Goal: Task Accomplishment & Management: Complete application form

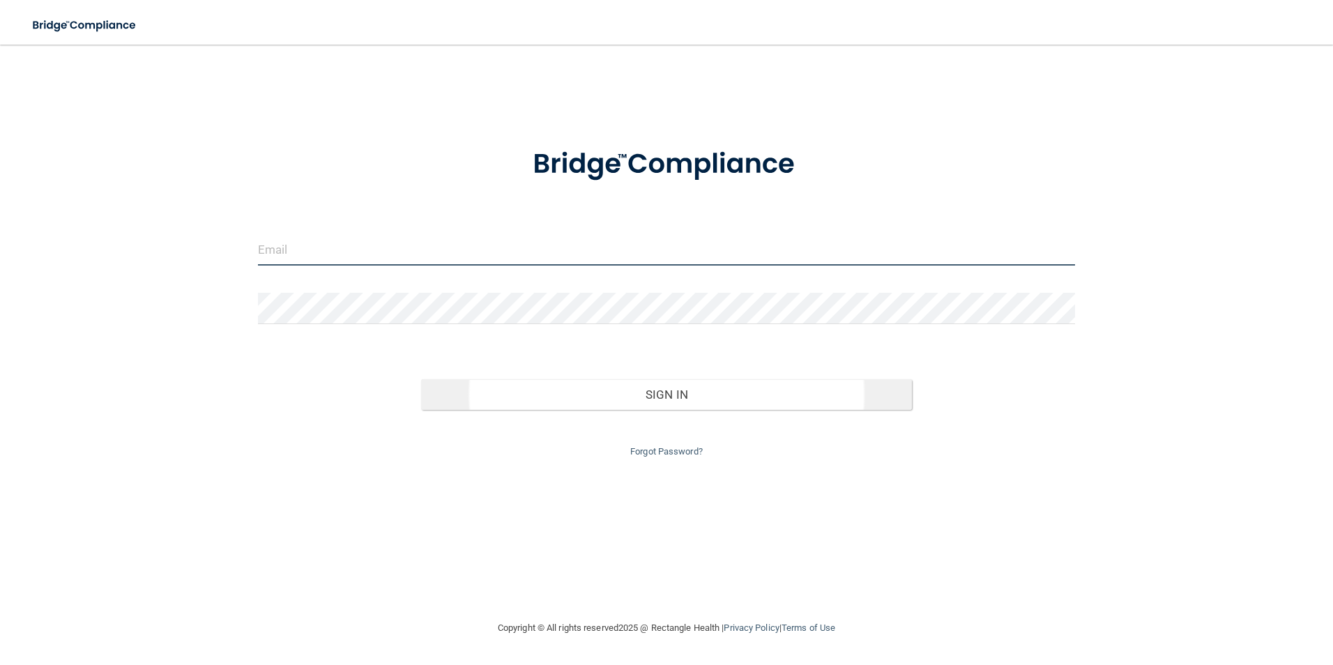
type input "[EMAIL_ADDRESS][DOMAIN_NAME]"
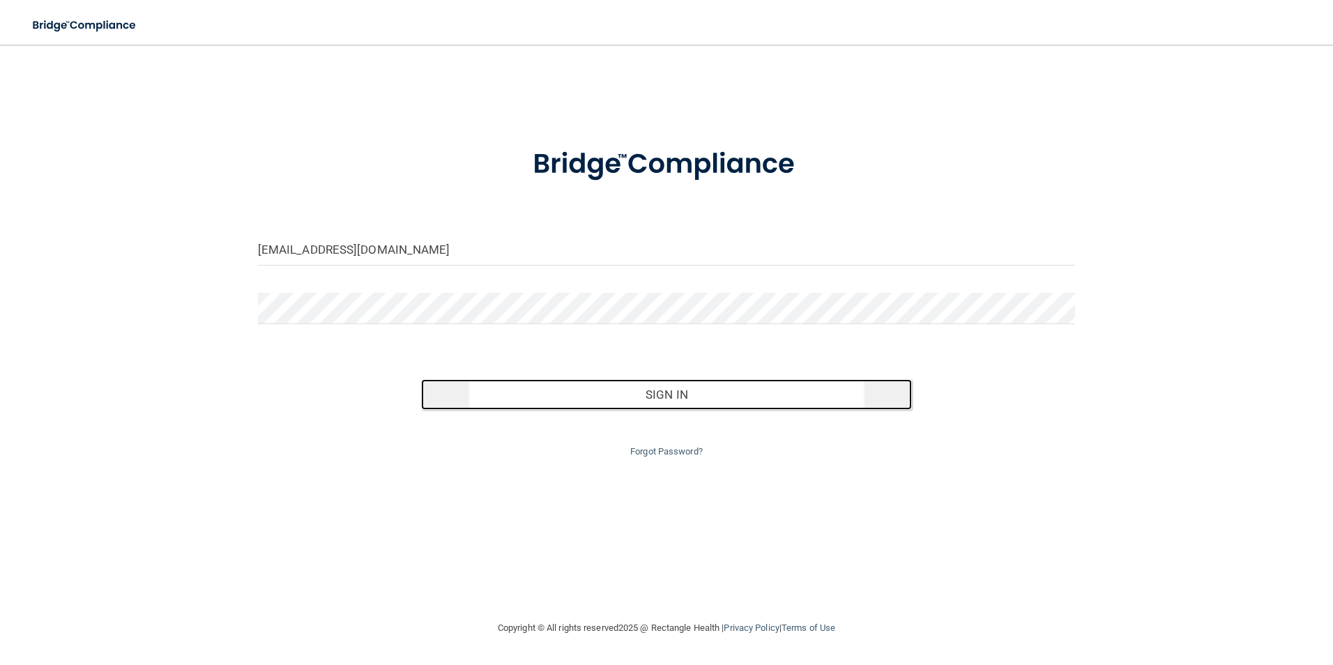
click at [703, 387] on button "Sign In" at bounding box center [666, 394] width 491 height 31
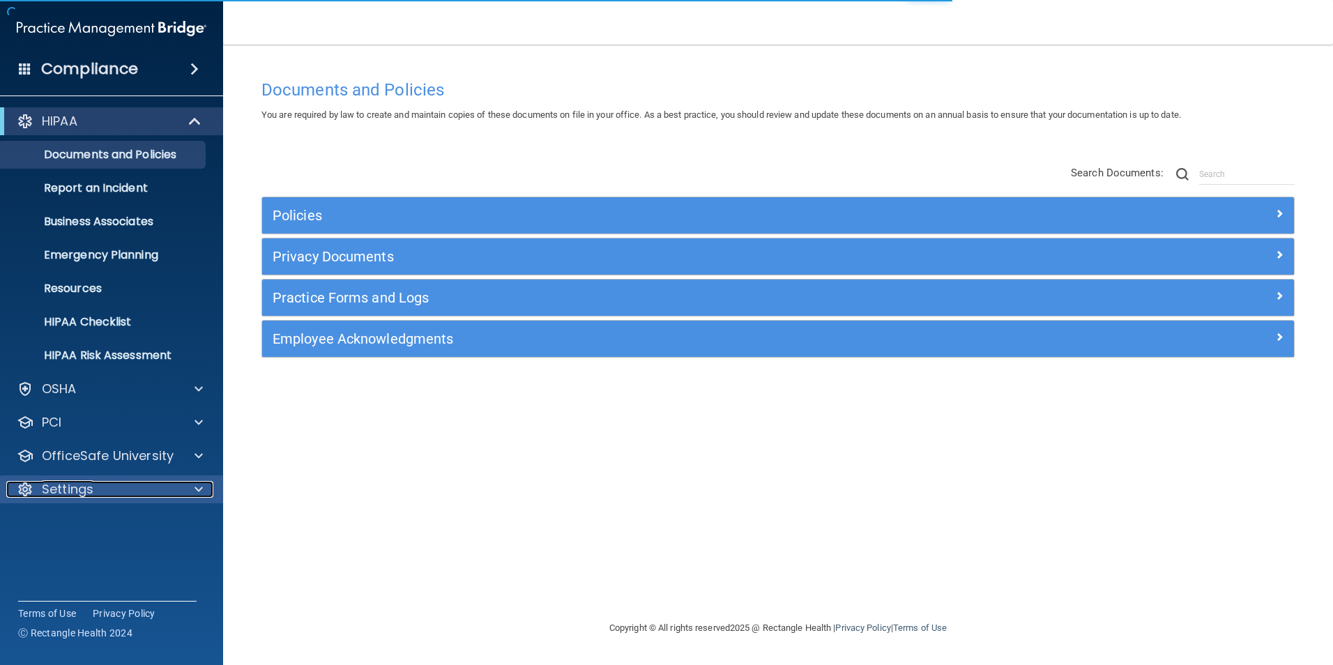
click at [61, 491] on p "Settings" at bounding box center [68, 489] width 52 height 17
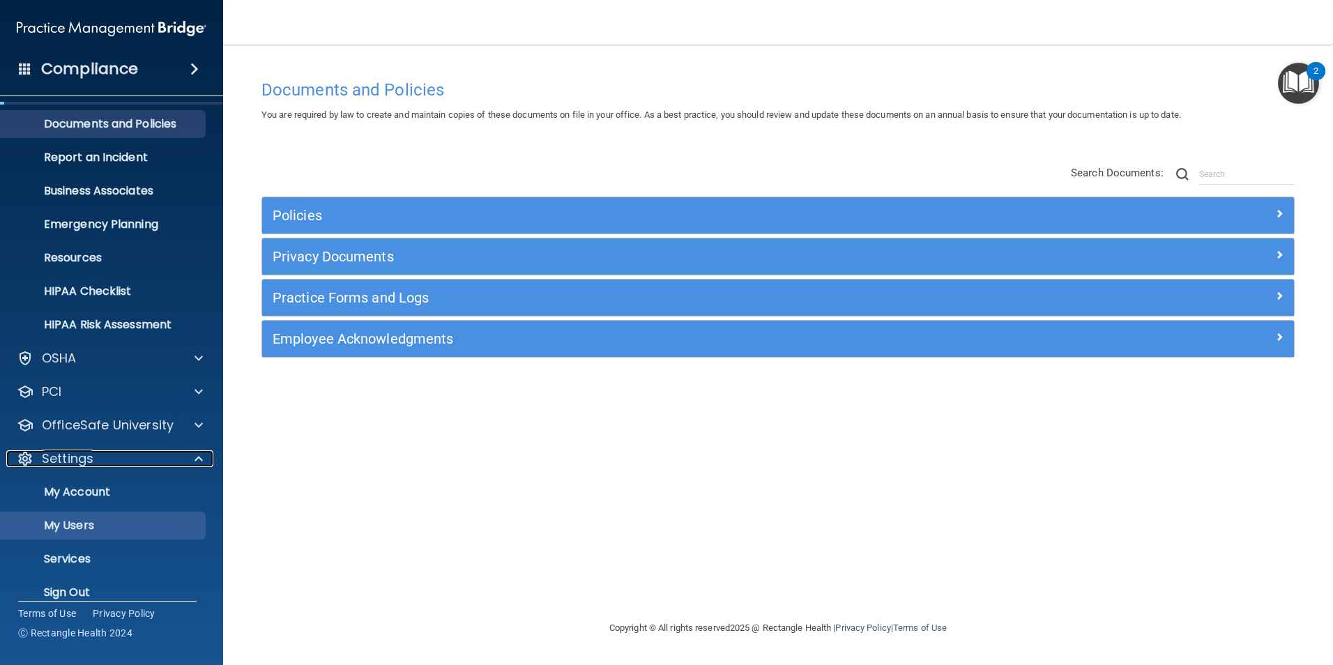
scroll to position [47, 0]
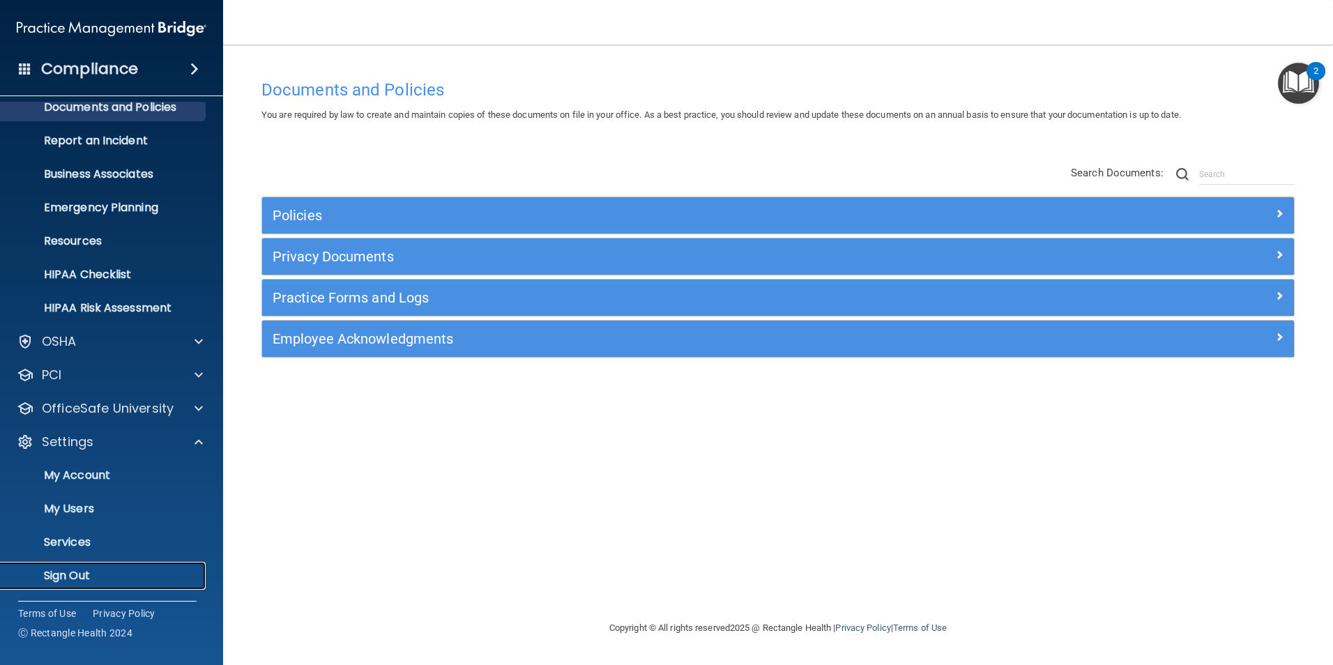
click at [93, 579] on p "Sign Out" at bounding box center [104, 576] width 190 height 14
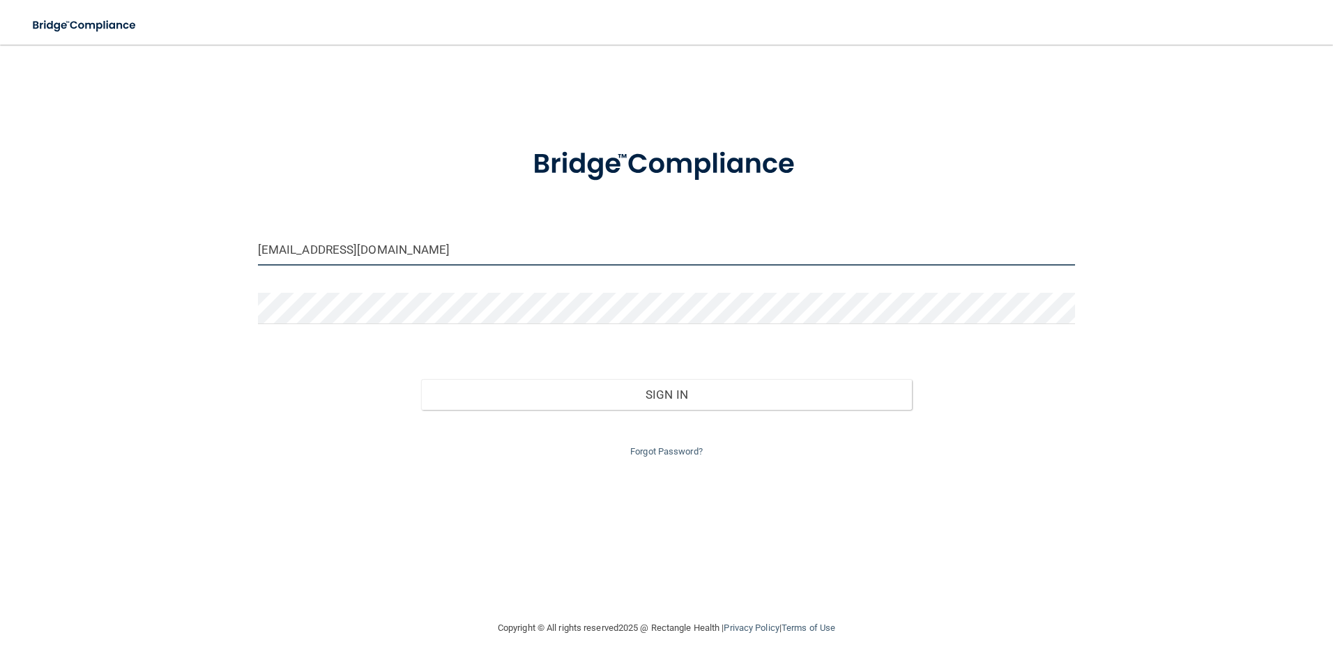
click at [309, 248] on input "[EMAIL_ADDRESS][DOMAIN_NAME]" at bounding box center [667, 249] width 818 height 31
type input "[EMAIL_ADDRESS][DOMAIN_NAME]"
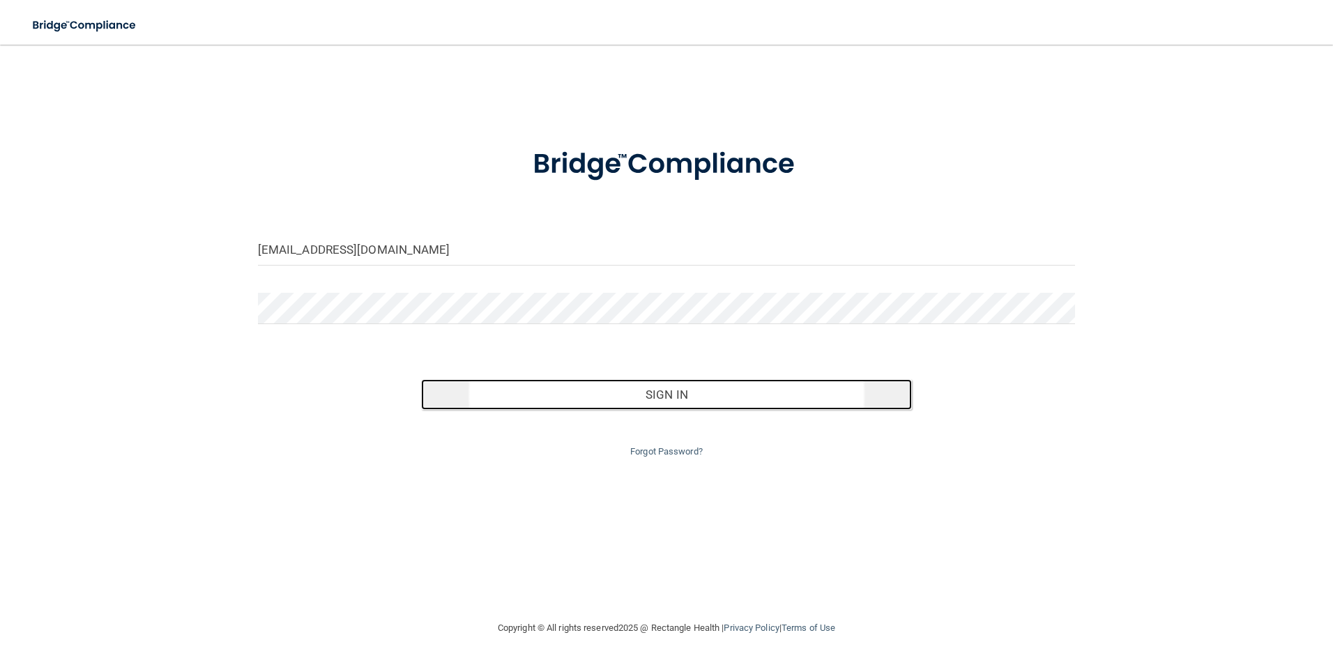
click at [667, 395] on button "Sign In" at bounding box center [666, 394] width 491 height 31
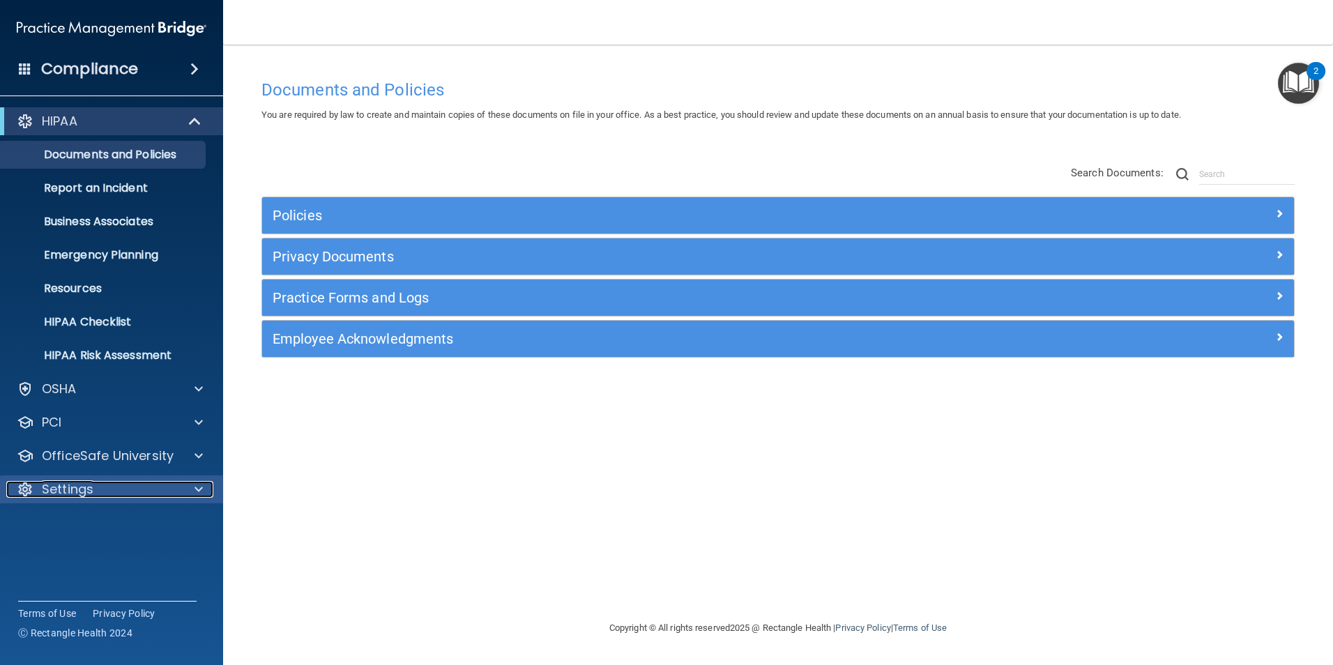
click at [92, 488] on p "Settings" at bounding box center [68, 489] width 52 height 17
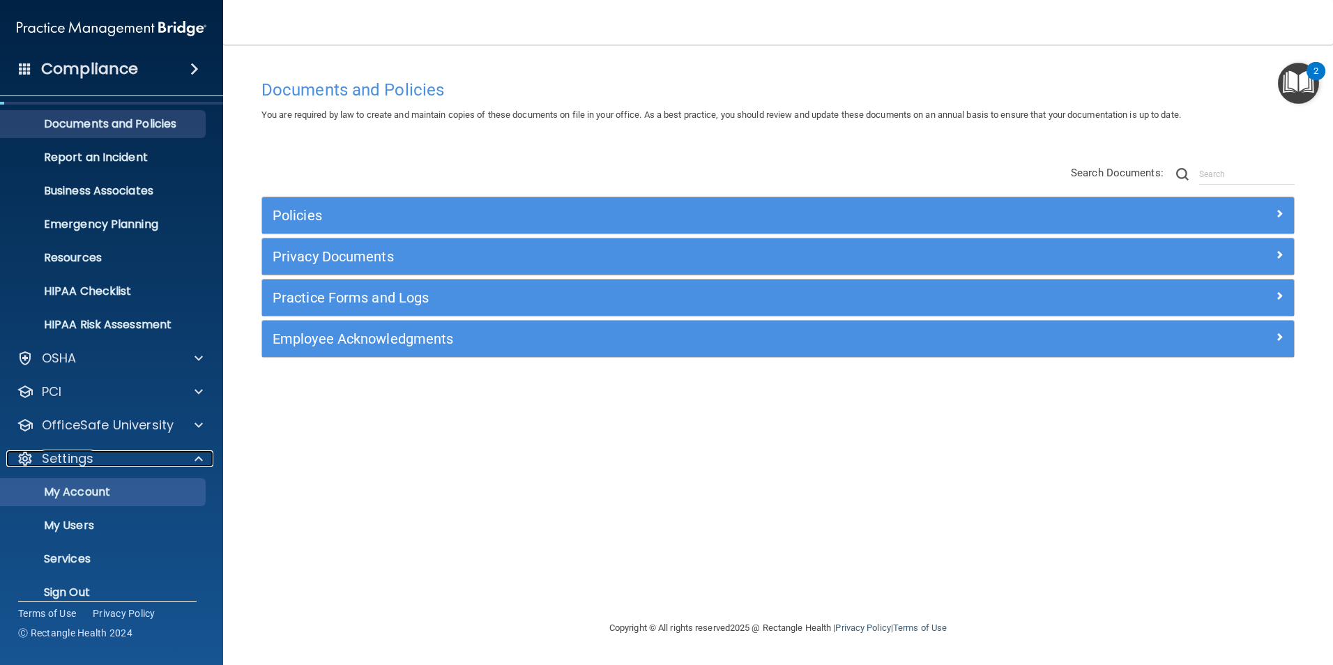
scroll to position [47, 0]
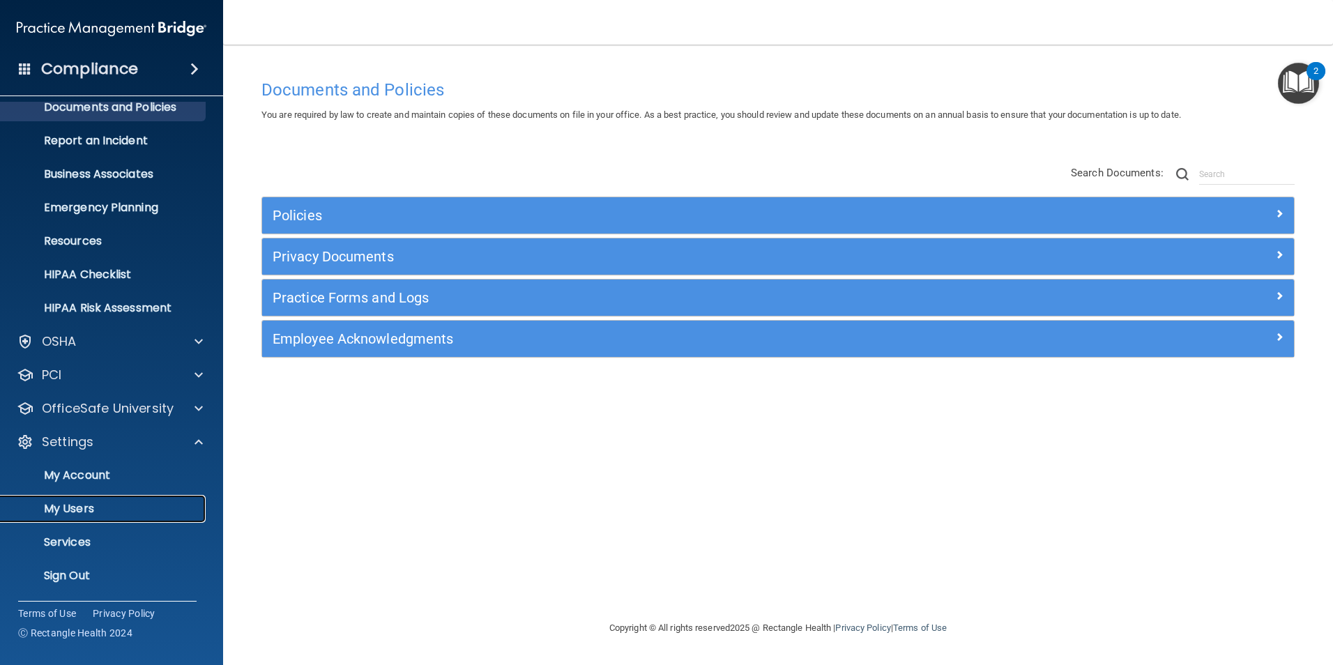
click at [93, 507] on p "My Users" at bounding box center [104, 509] width 190 height 14
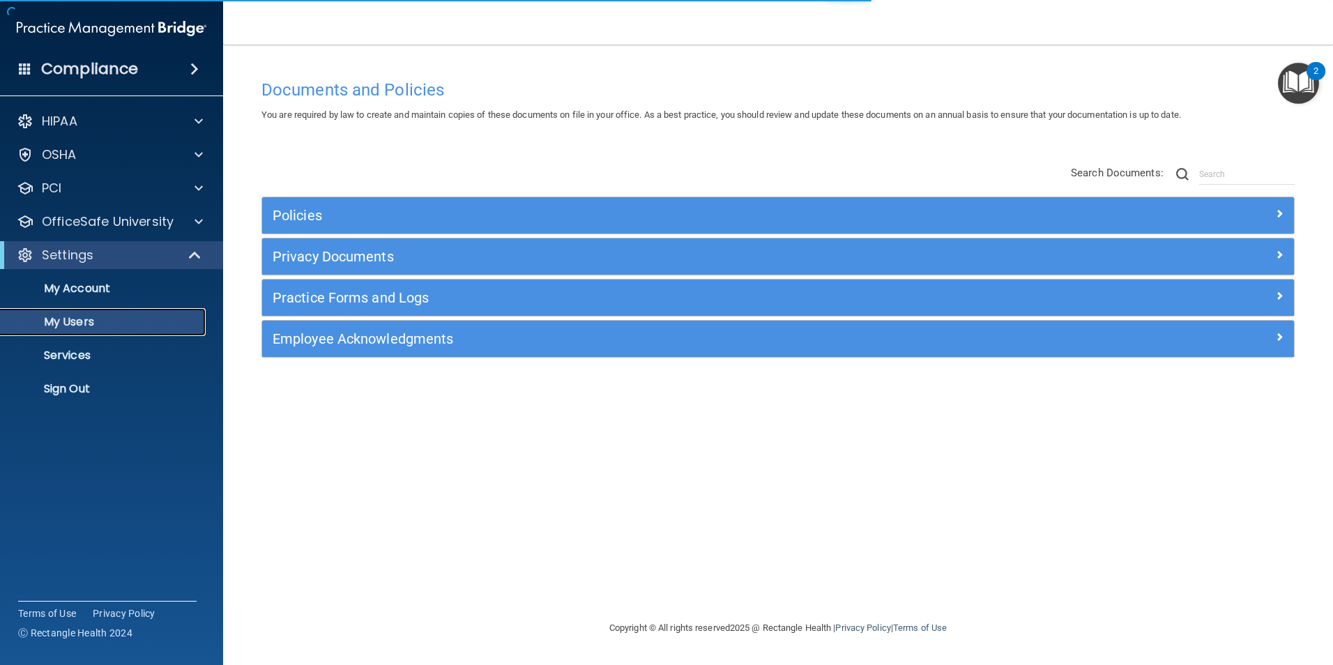
select select "20"
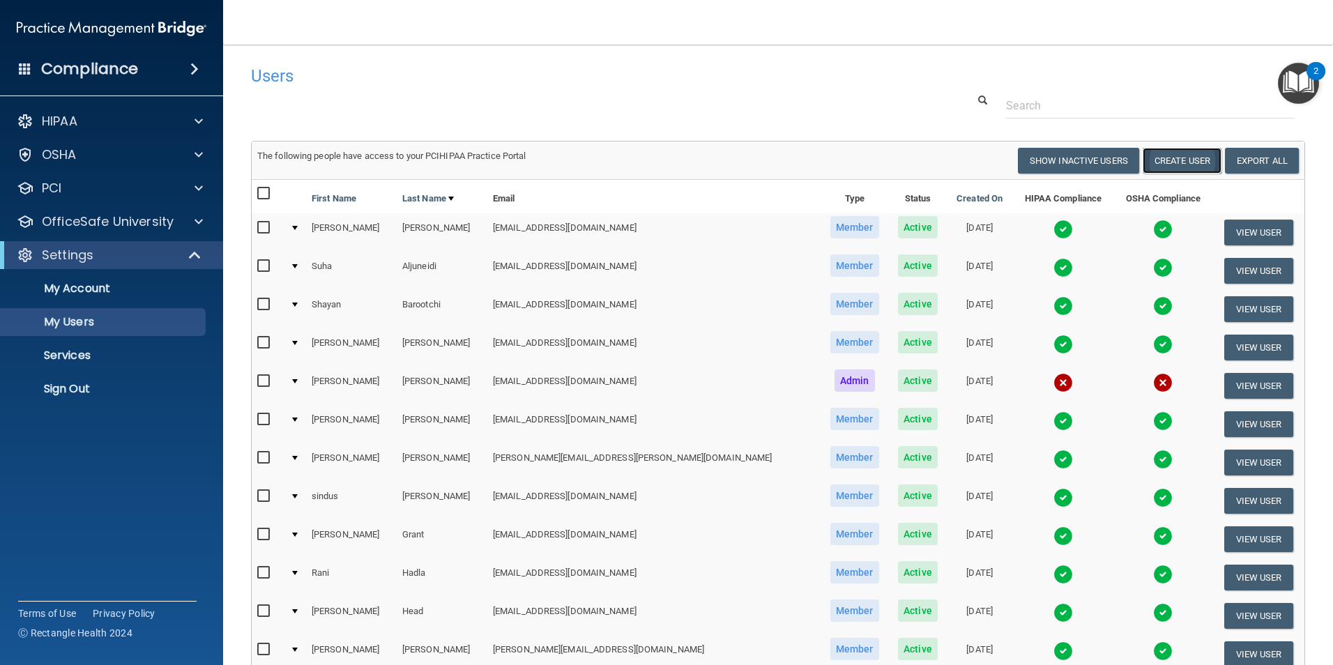
click at [1174, 161] on button "Create User" at bounding box center [1182, 161] width 79 height 26
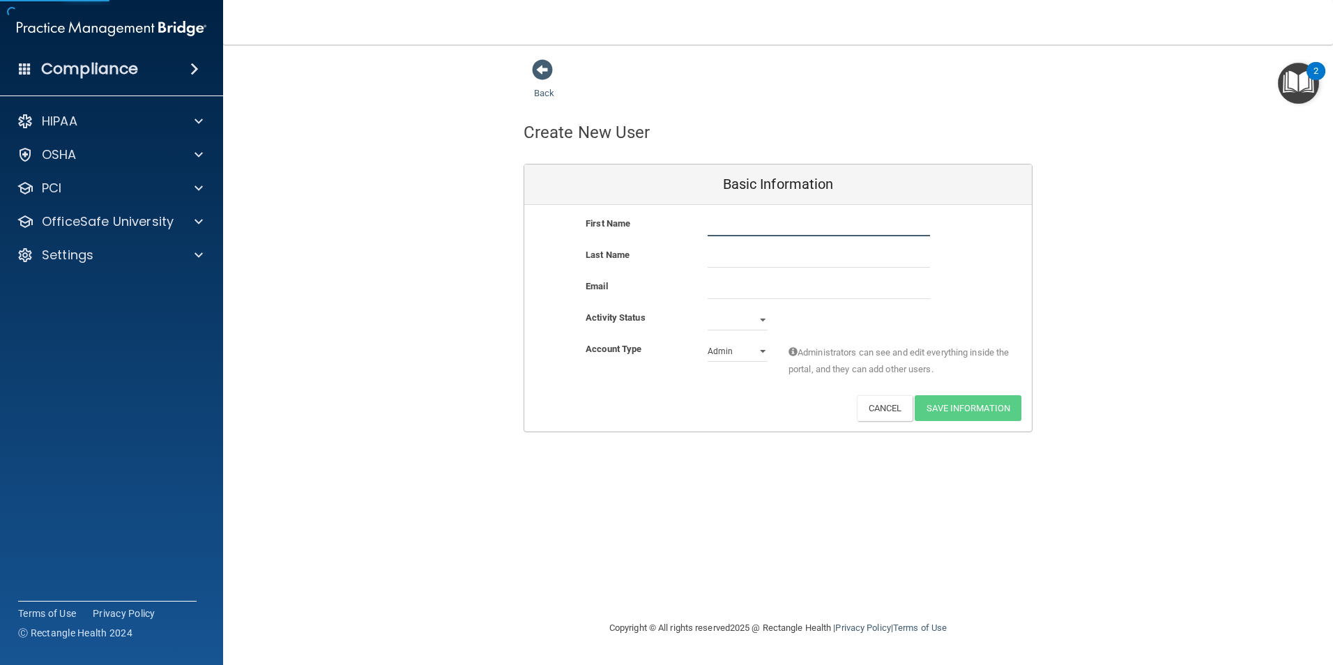
click at [730, 226] on input "text" at bounding box center [819, 225] width 222 height 21
type input "[PERSON_NAME]"
click at [736, 256] on input "text" at bounding box center [819, 257] width 222 height 21
type input "[PERSON_NAME]"
click at [732, 290] on input "email" at bounding box center [819, 288] width 222 height 21
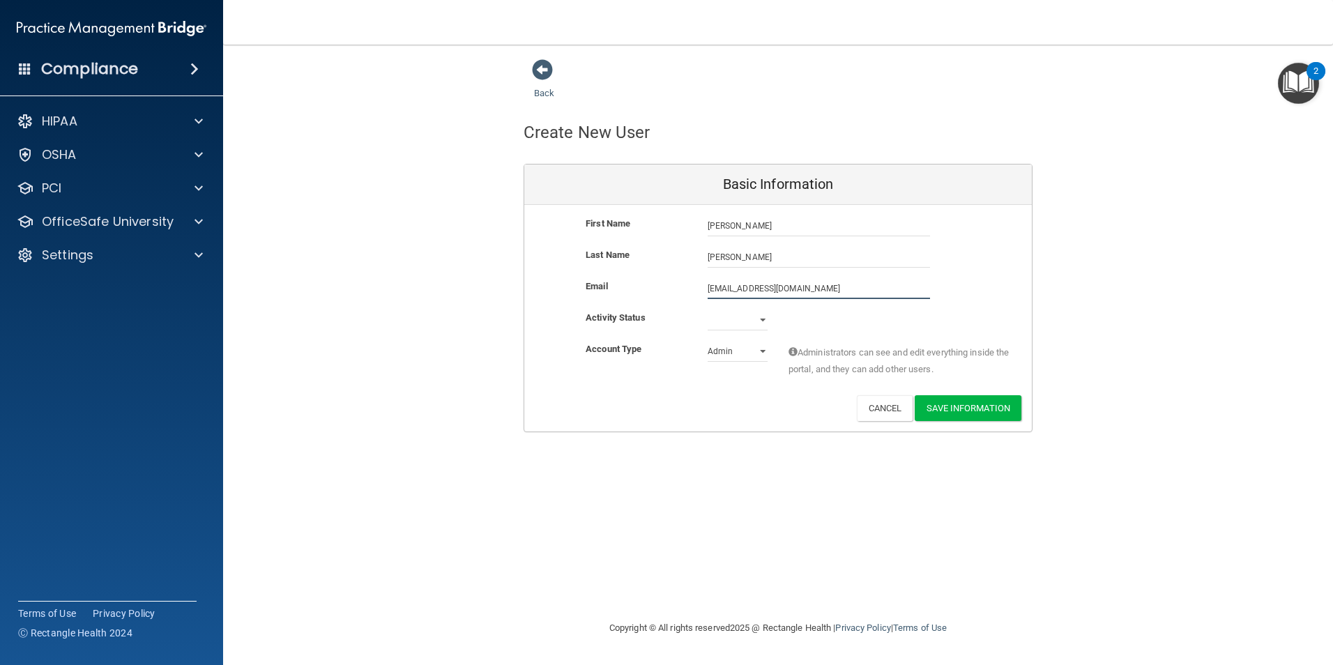
type input "[EMAIL_ADDRESS][DOMAIN_NAME]"
click at [746, 322] on select "Active Inactive" at bounding box center [738, 320] width 60 height 21
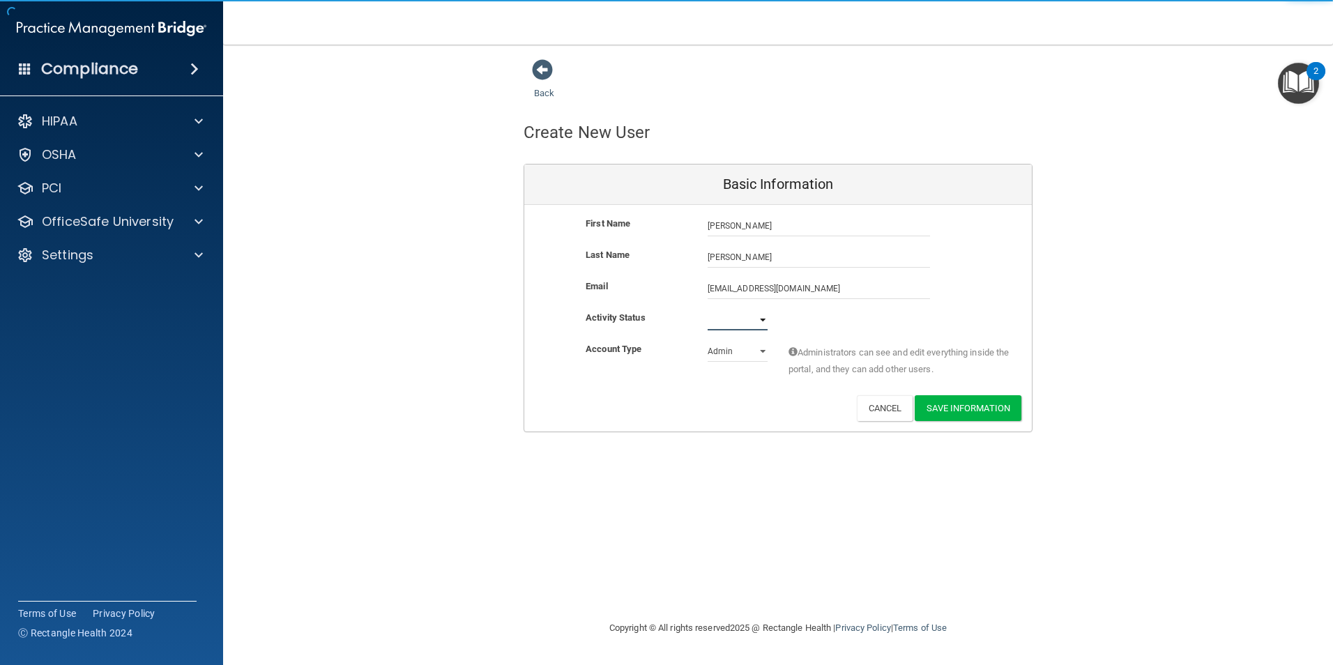
select select "active"
click at [708, 310] on select "Active Inactive" at bounding box center [738, 320] width 60 height 21
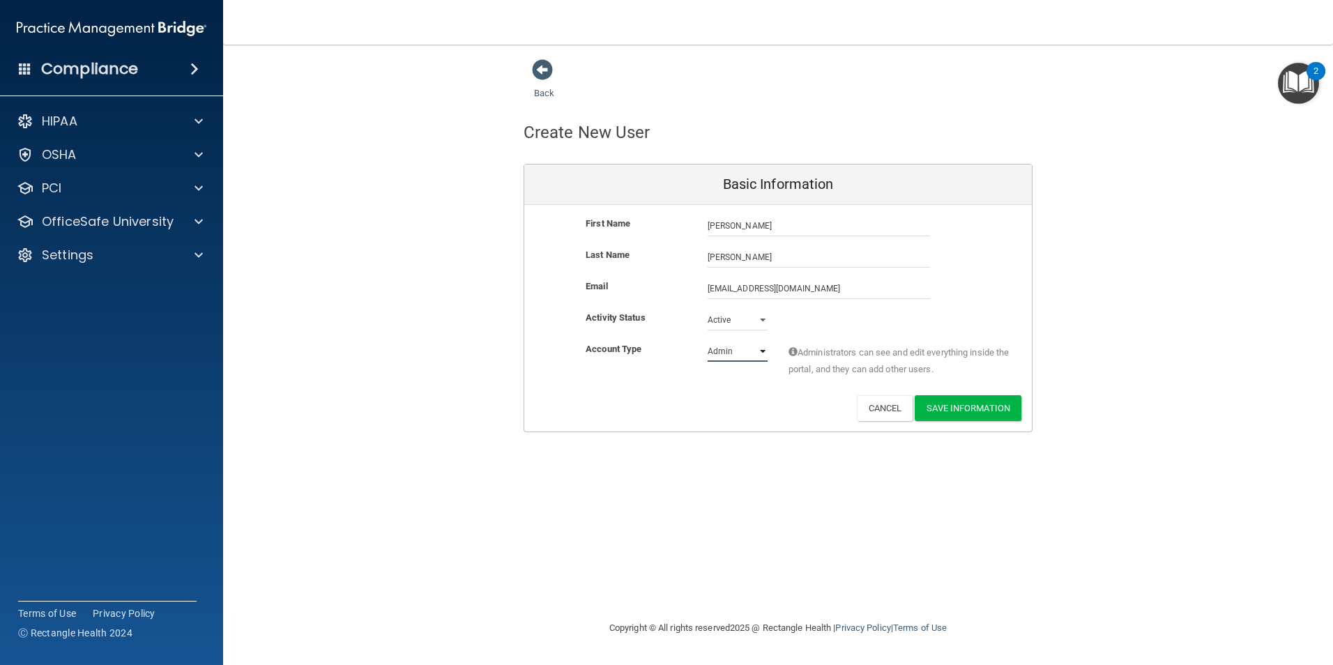
click at [743, 347] on select "Admin Member" at bounding box center [738, 351] width 60 height 21
select select "practice_member"
click at [708, 341] on select "Admin Member" at bounding box center [738, 351] width 60 height 21
click at [955, 407] on button "Save Information" at bounding box center [968, 408] width 107 height 26
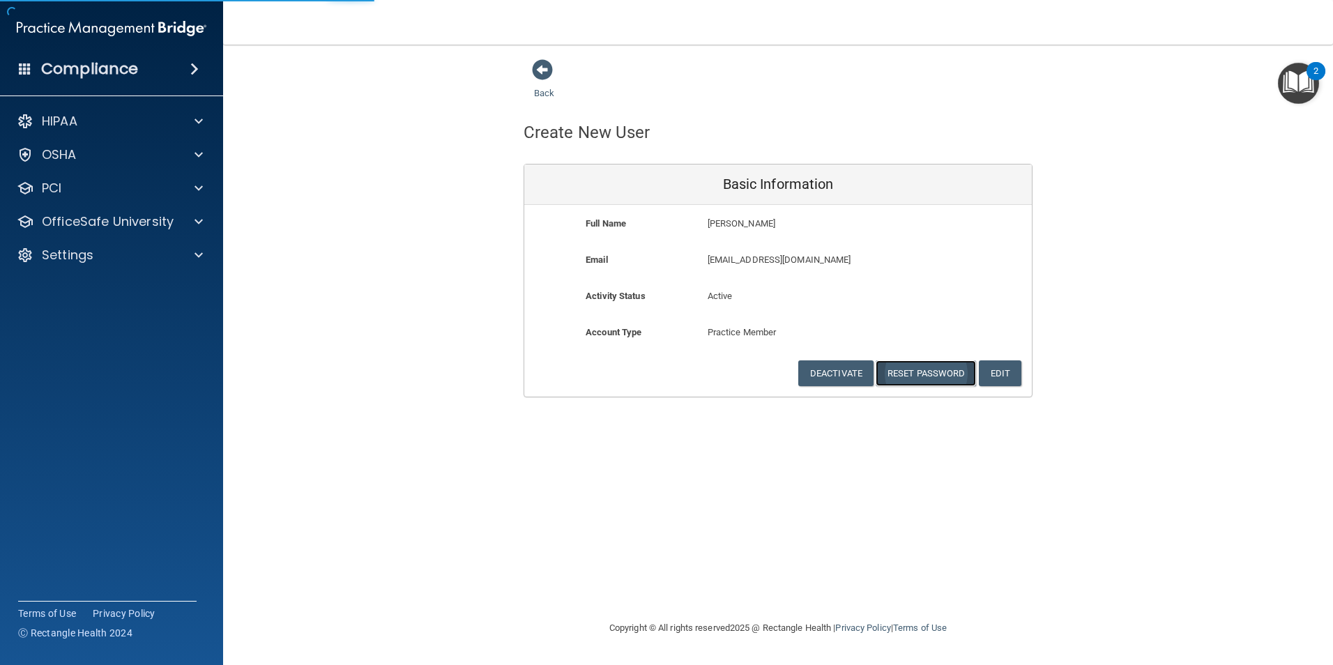
click at [944, 378] on button "Reset Password" at bounding box center [926, 374] width 100 height 26
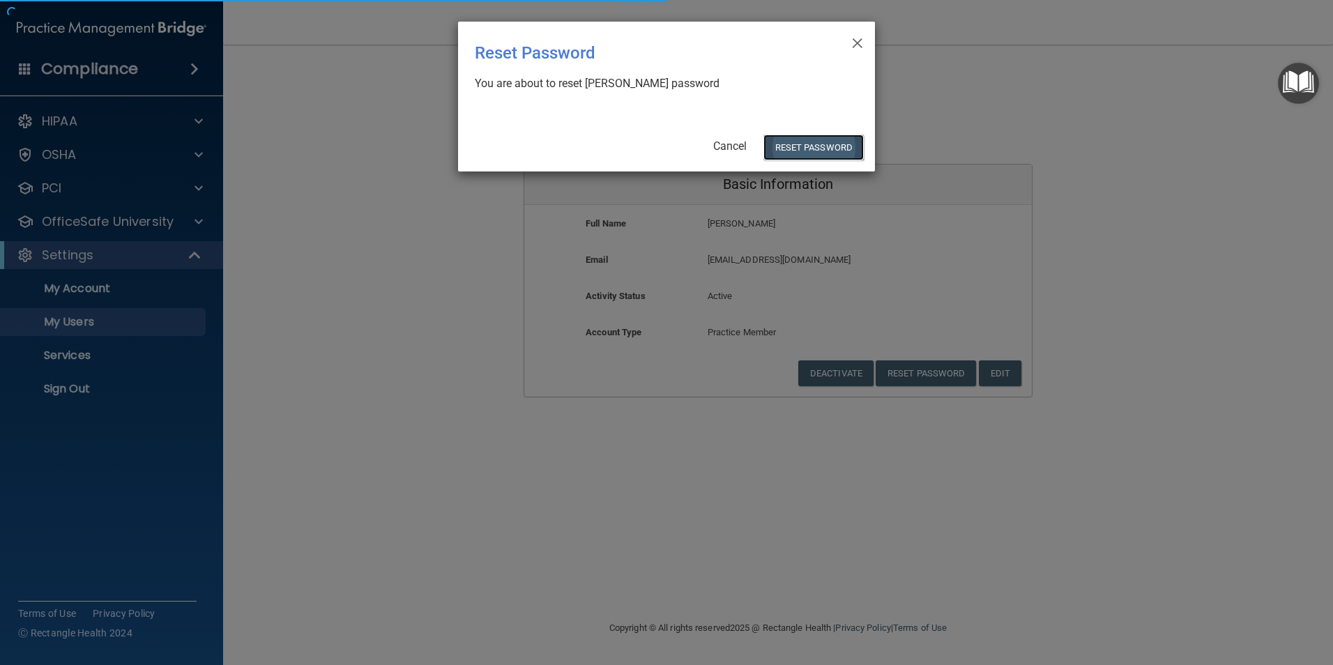
click at [820, 142] on button "Reset Password" at bounding box center [814, 148] width 100 height 26
select select "20"
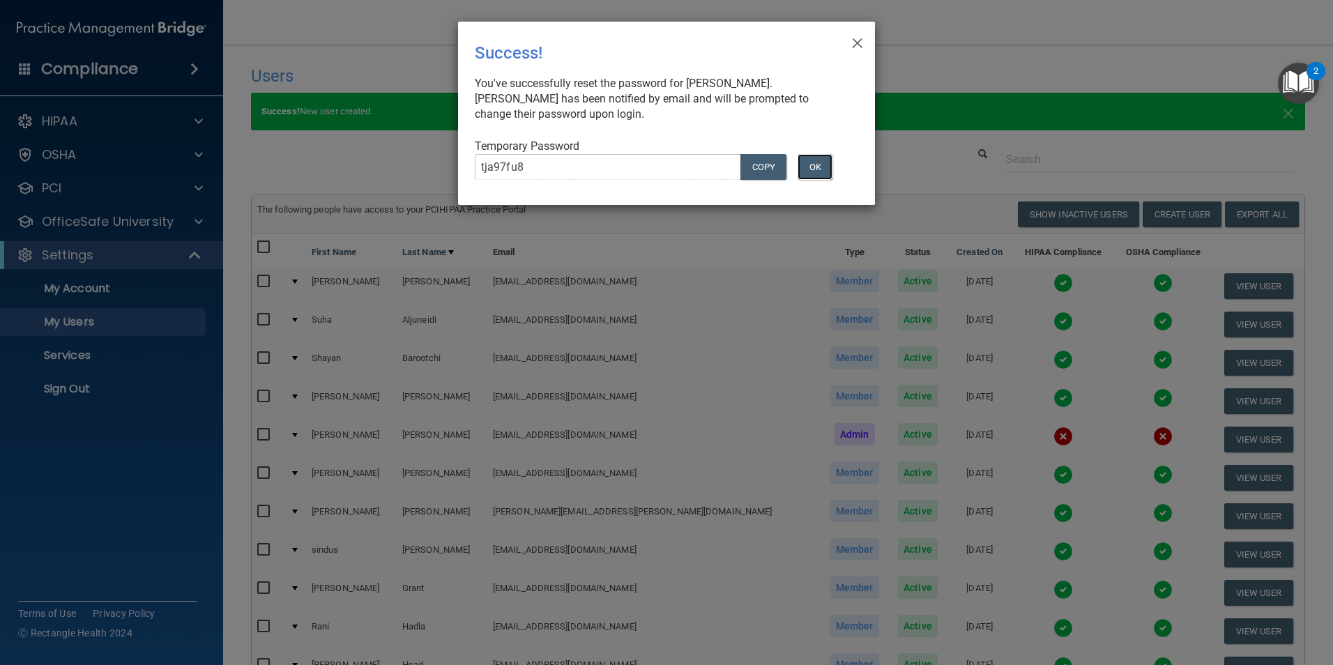
drag, startPoint x: 817, startPoint y: 166, endPoint x: 801, endPoint y: 187, distance: 25.9
click at [817, 165] on button "OK" at bounding box center [815, 167] width 35 height 26
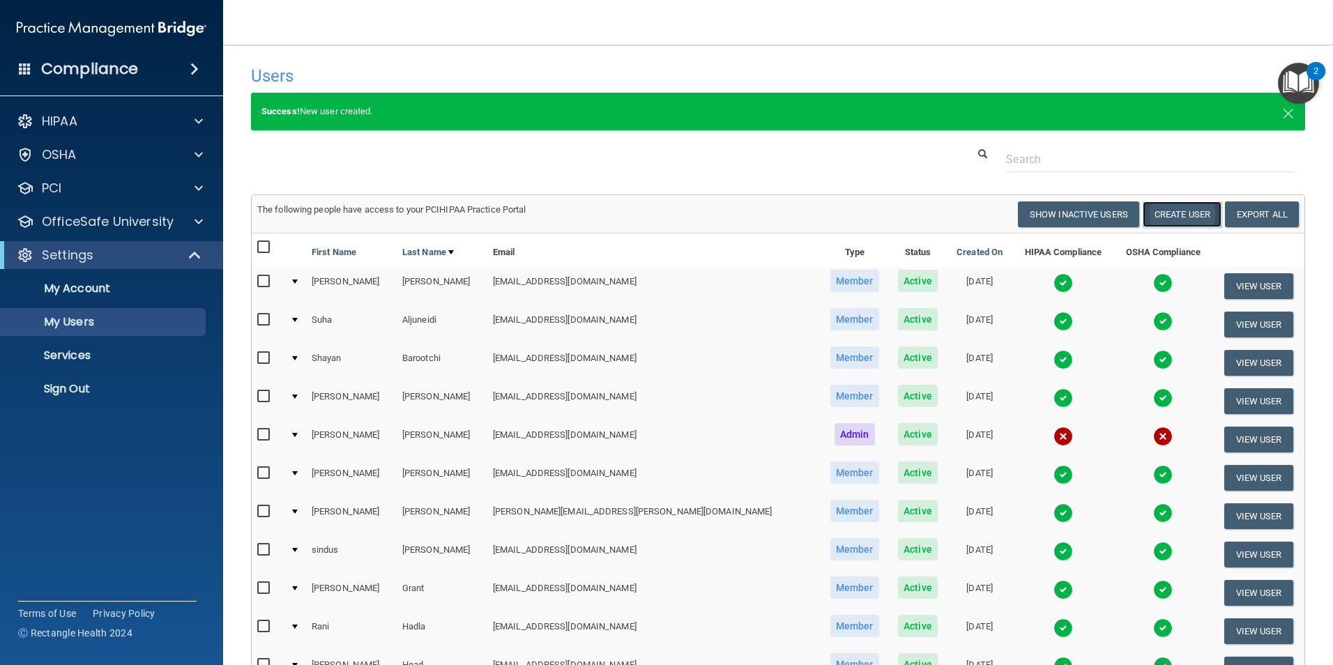
click at [1172, 216] on button "Create User" at bounding box center [1182, 215] width 79 height 26
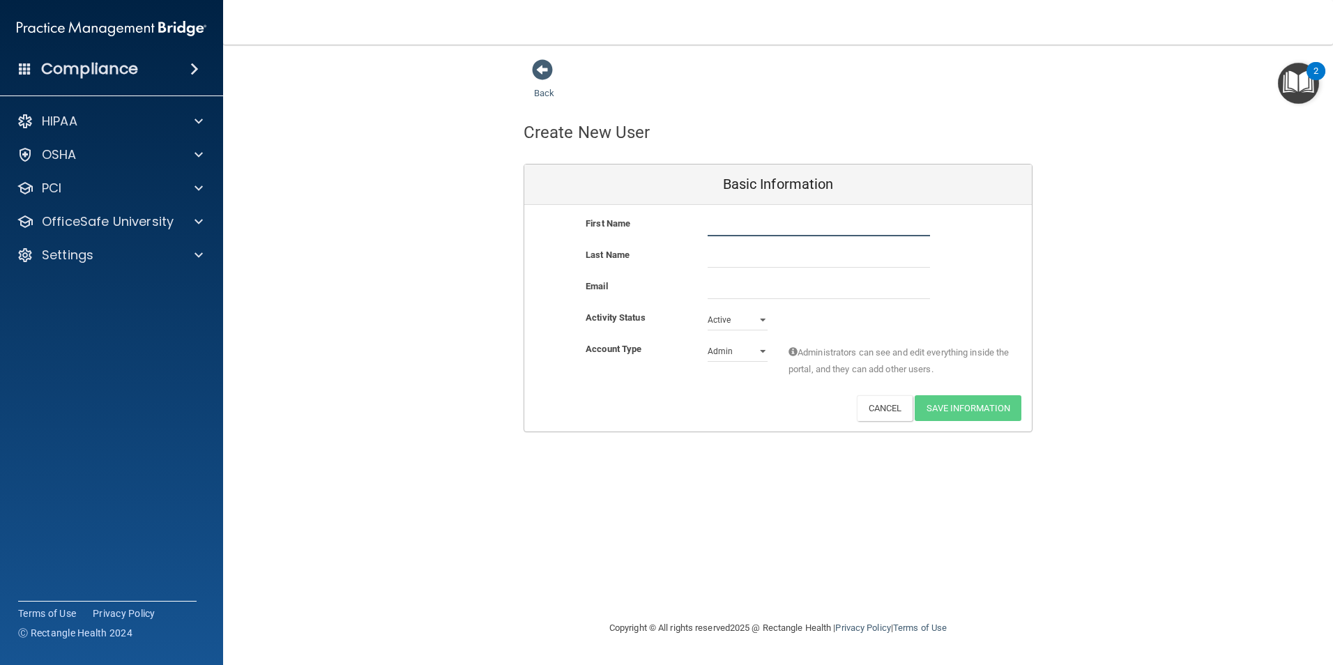
click at [763, 223] on input "text" at bounding box center [819, 225] width 222 height 21
type input "[PERSON_NAME]"
click at [765, 262] on input "text" at bounding box center [819, 257] width 222 height 21
type input "K"
type input "Meghil"
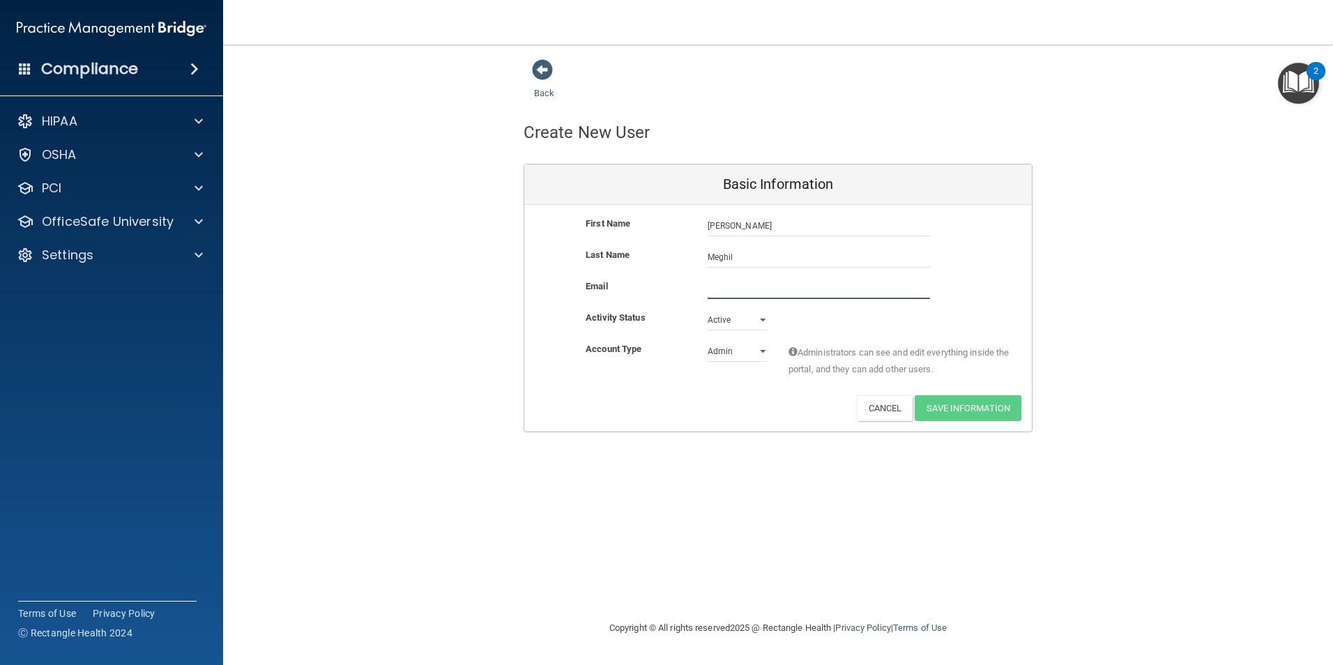
drag, startPoint x: 730, startPoint y: 284, endPoint x: 723, endPoint y: 292, distance: 10.4
click at [725, 294] on input "email" at bounding box center [819, 288] width 222 height 21
type input "[EMAIL_ADDRESS][DOMAIN_NAME]"
click at [720, 317] on select "Active Inactive" at bounding box center [738, 320] width 60 height 21
click at [721, 322] on div "First Name [PERSON_NAME] [PERSON_NAME] Last Name [PERSON_NAME] Email [EMAIL_ADD…" at bounding box center [778, 319] width 508 height 229
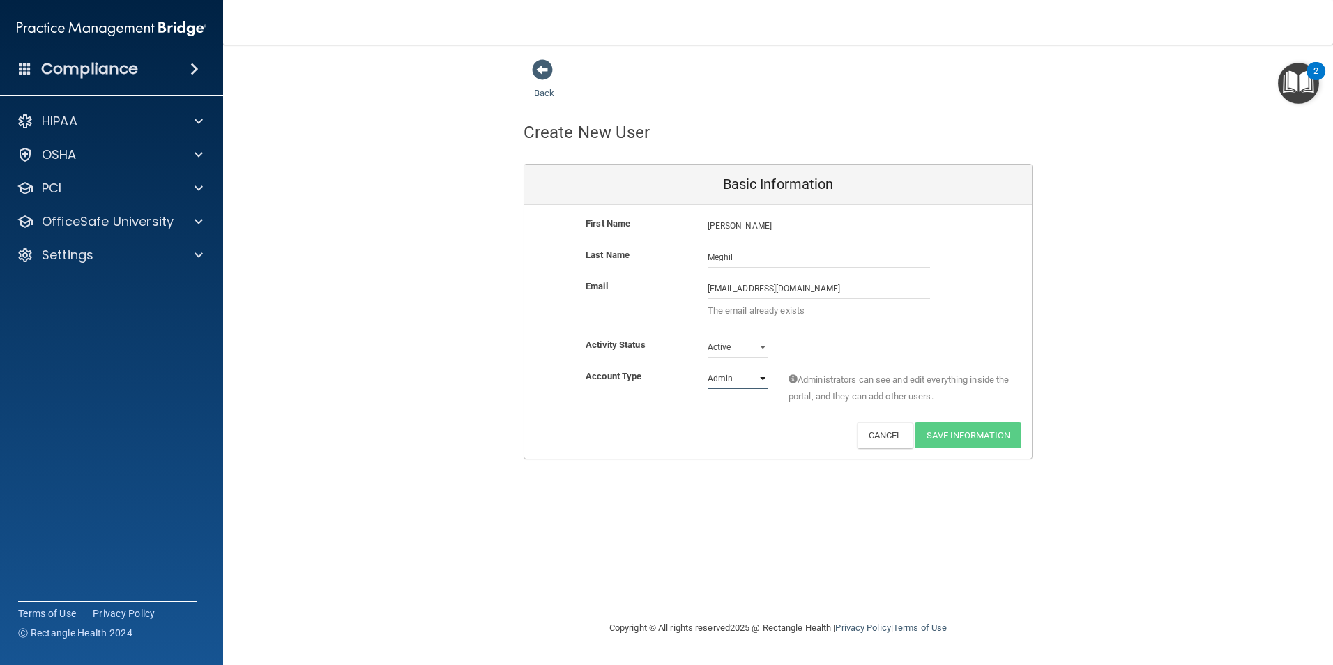
drag, startPoint x: 733, startPoint y: 379, endPoint x: 734, endPoint y: 391, distance: 12.6
click at [733, 379] on select "Admin Member" at bounding box center [738, 378] width 60 height 21
select select "practice_member"
click at [708, 368] on select "Admin Member" at bounding box center [738, 378] width 60 height 21
click at [853, 293] on input "[EMAIL_ADDRESS][DOMAIN_NAME]" at bounding box center [819, 288] width 222 height 21
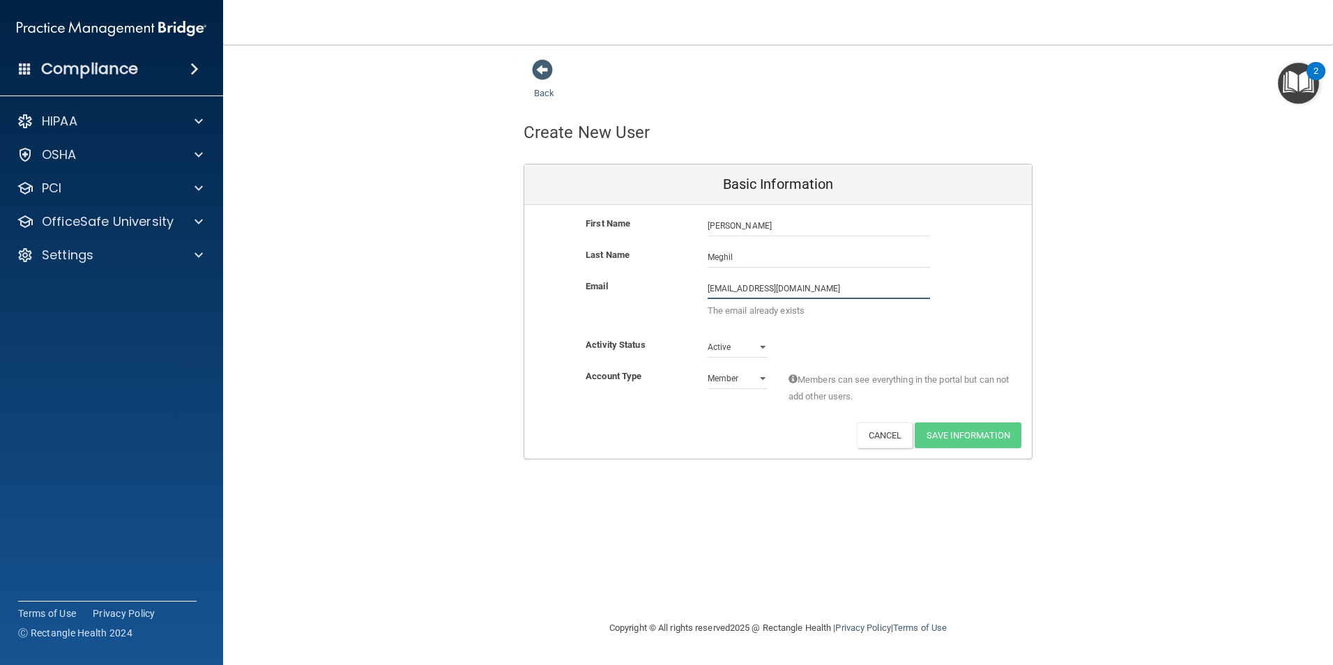
drag, startPoint x: 841, startPoint y: 292, endPoint x: 589, endPoint y: 328, distance: 254.4
click at [589, 329] on div "Email [EMAIL_ADDRESS][DOMAIN_NAME] [EMAIL_ADDRESS][DOMAIN_NAME] The email alrea…" at bounding box center [778, 307] width 508 height 59
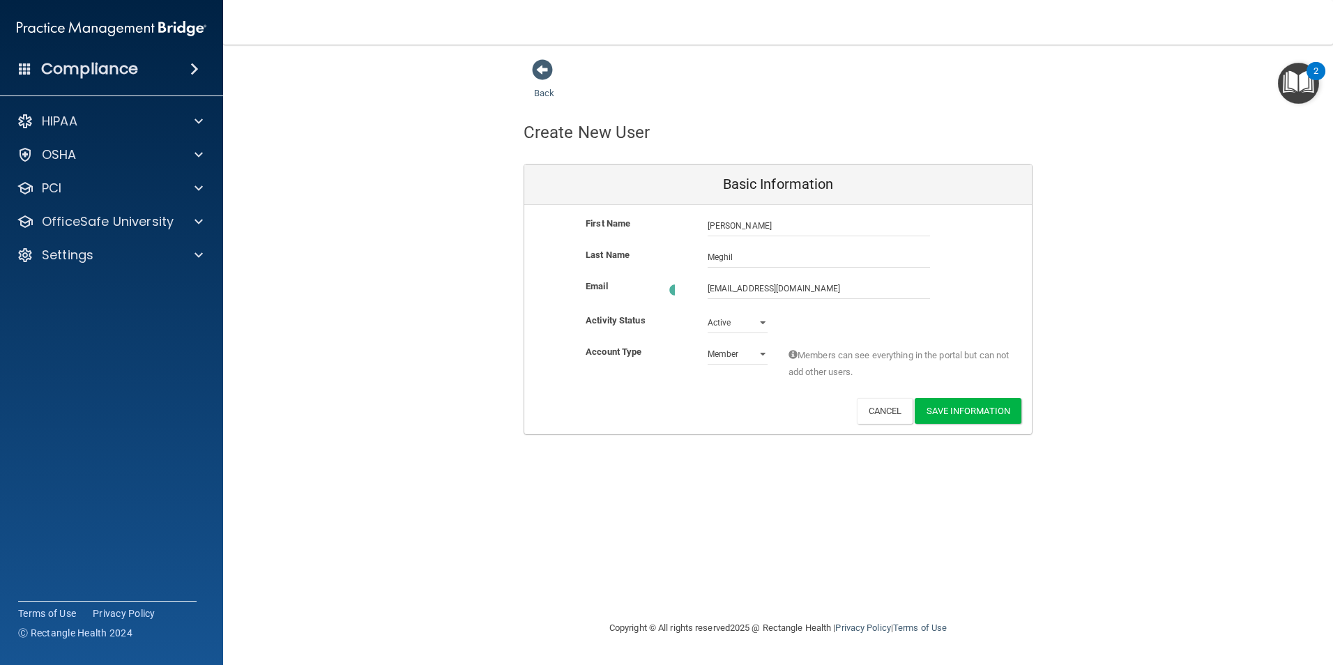
click at [980, 437] on div "Back Create New User Basic Information First Name [PERSON_NAME] [PERSON_NAME] L…" at bounding box center [778, 332] width 1054 height 547
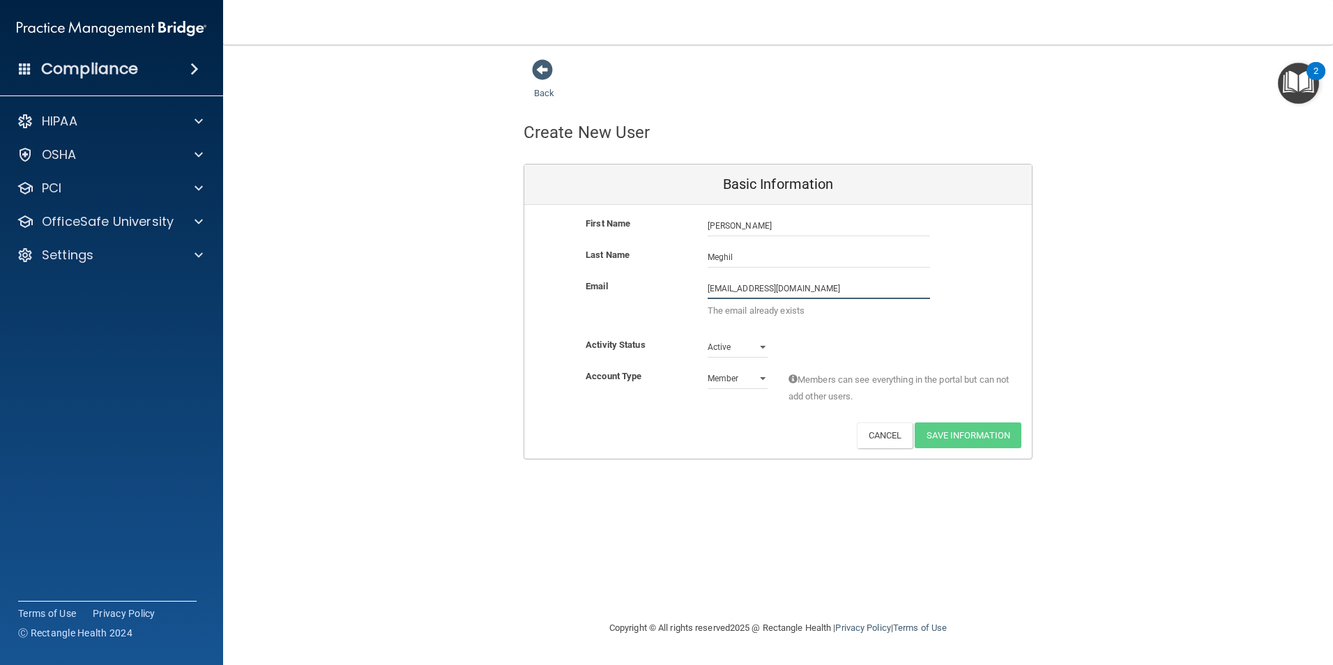
drag, startPoint x: 850, startPoint y: 285, endPoint x: 847, endPoint y: 293, distance: 8.4
click at [850, 287] on input "[EMAIL_ADDRESS][DOMAIN_NAME]" at bounding box center [819, 288] width 222 height 21
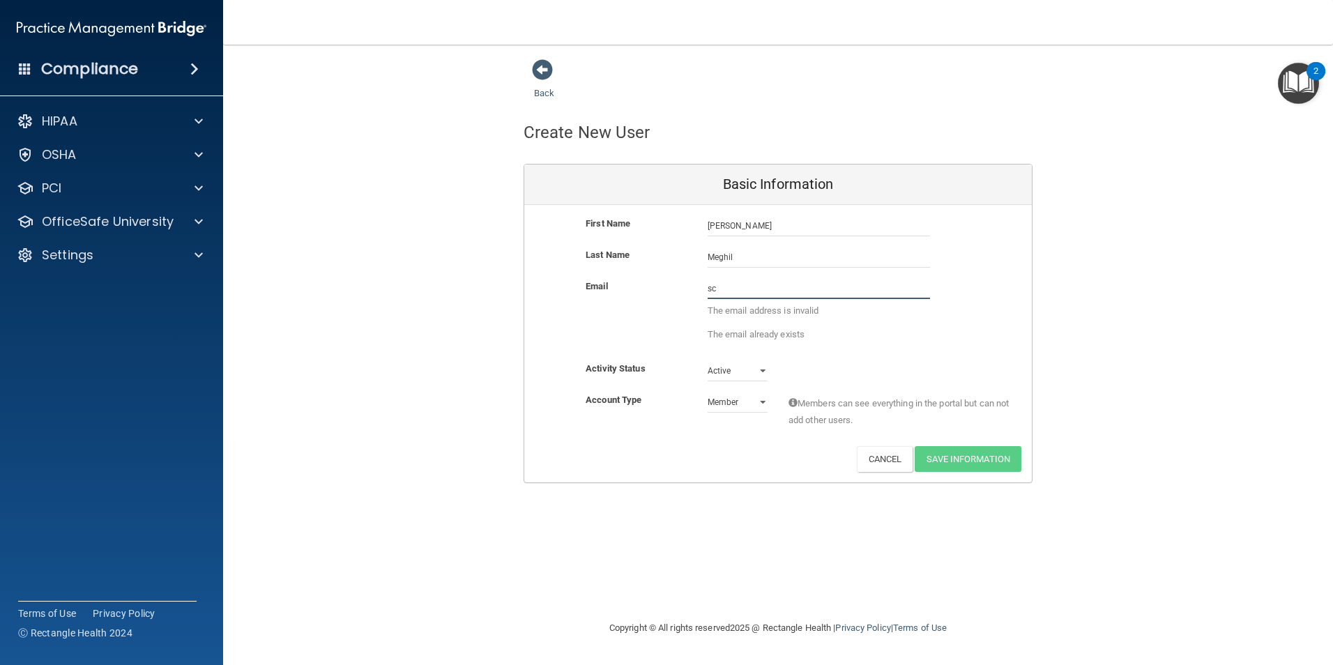
type input "s"
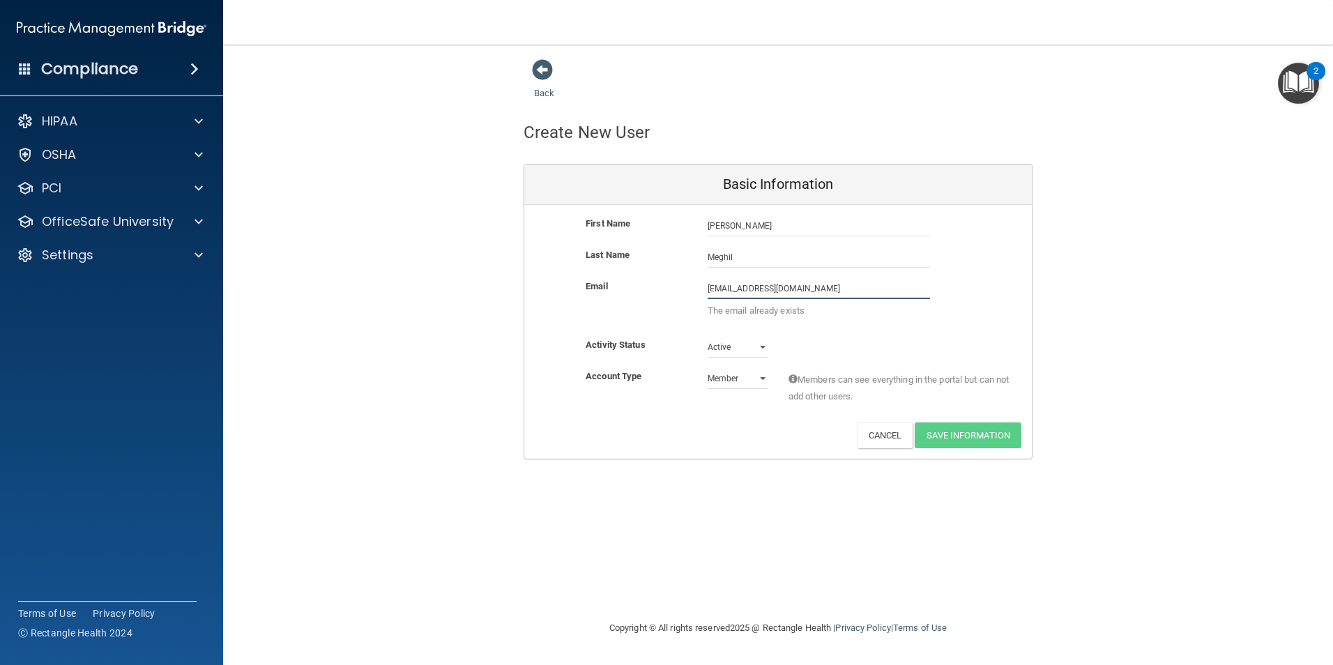
type input "[EMAIL_ADDRESS][DOMAIN_NAME]"
drag, startPoint x: 827, startPoint y: 296, endPoint x: 628, endPoint y: 317, distance: 199.9
click at [628, 317] on div "Email [EMAIL_ADDRESS][DOMAIN_NAME] [EMAIL_ADDRESS][DOMAIN_NAME] The email alrea…" at bounding box center [778, 302] width 508 height 48
type input "[EMAIL_ADDRESS][DOMAIN_NAME]"
drag, startPoint x: 823, startPoint y: 302, endPoint x: 612, endPoint y: 329, distance: 212.4
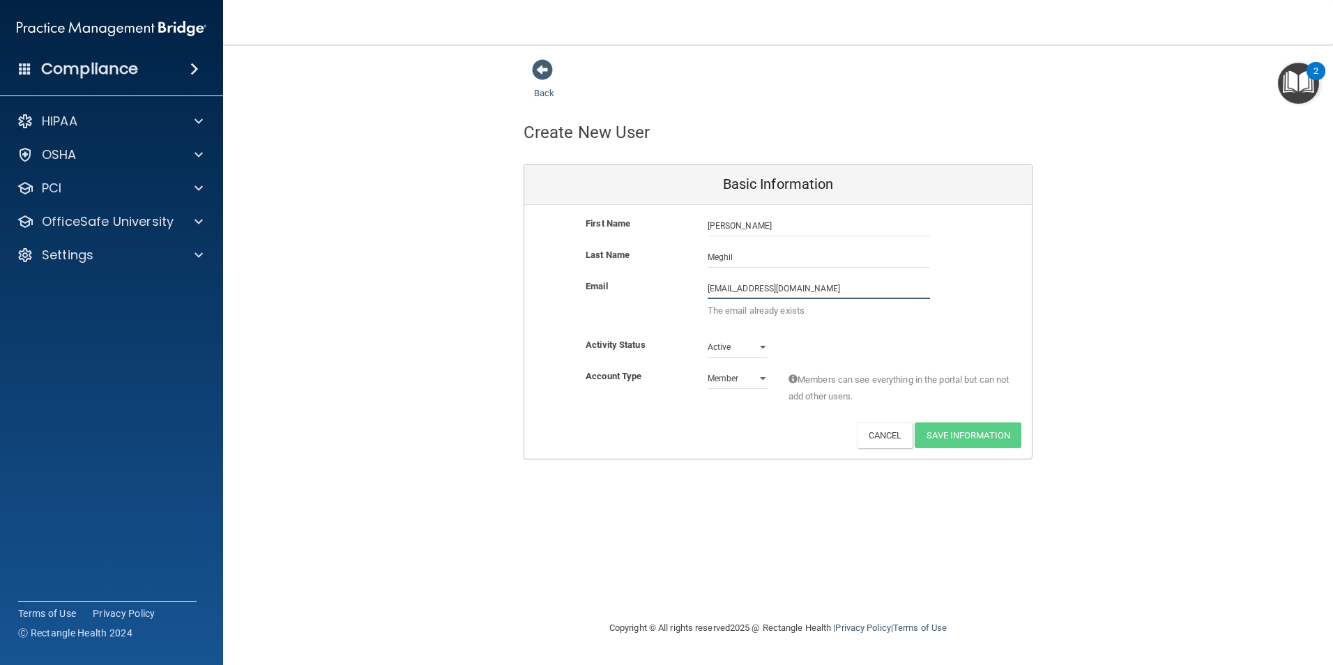
click at [604, 330] on div "Email [EMAIL_ADDRESS][DOMAIN_NAME] [EMAIL_ADDRESS][DOMAIN_NAME] The email alrea…" at bounding box center [778, 307] width 508 height 59
type input "[EMAIL_ADDRESS][DOMAIN_NAME]"
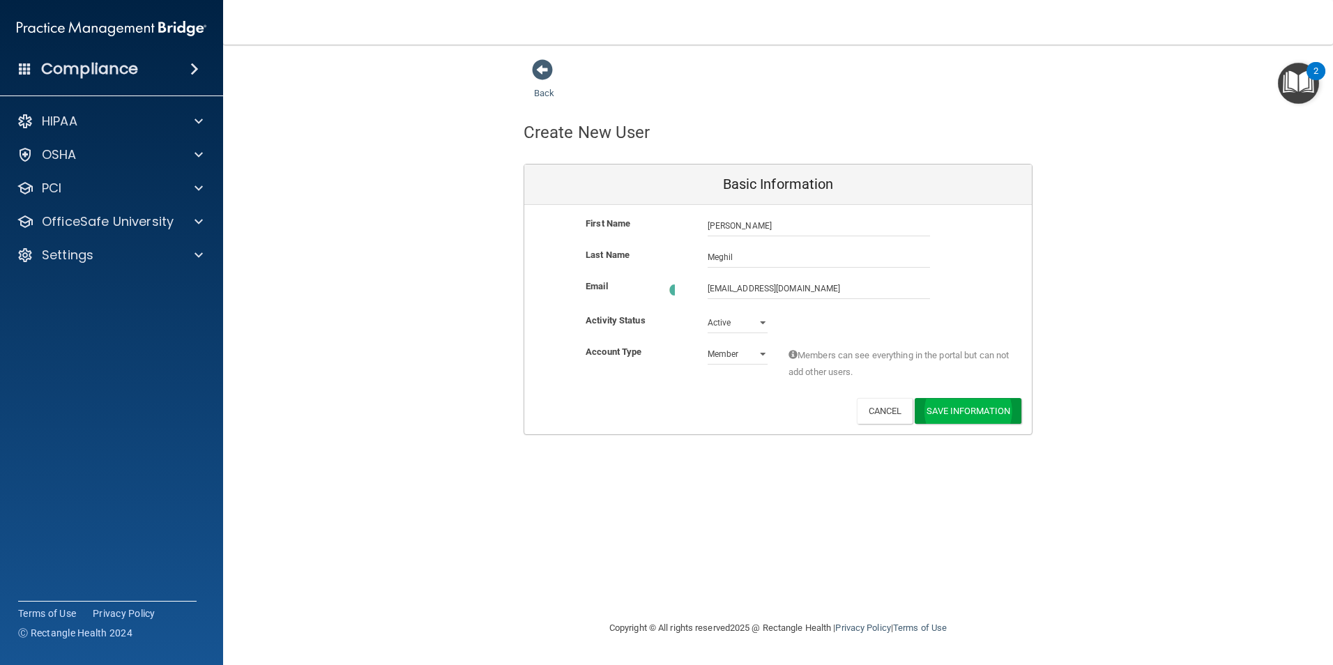
click at [981, 441] on div "Back Create New User Basic Information First Name [PERSON_NAME] [PERSON_NAME] L…" at bounding box center [778, 332] width 1054 height 547
click at [978, 407] on button "Save Information" at bounding box center [968, 408] width 107 height 26
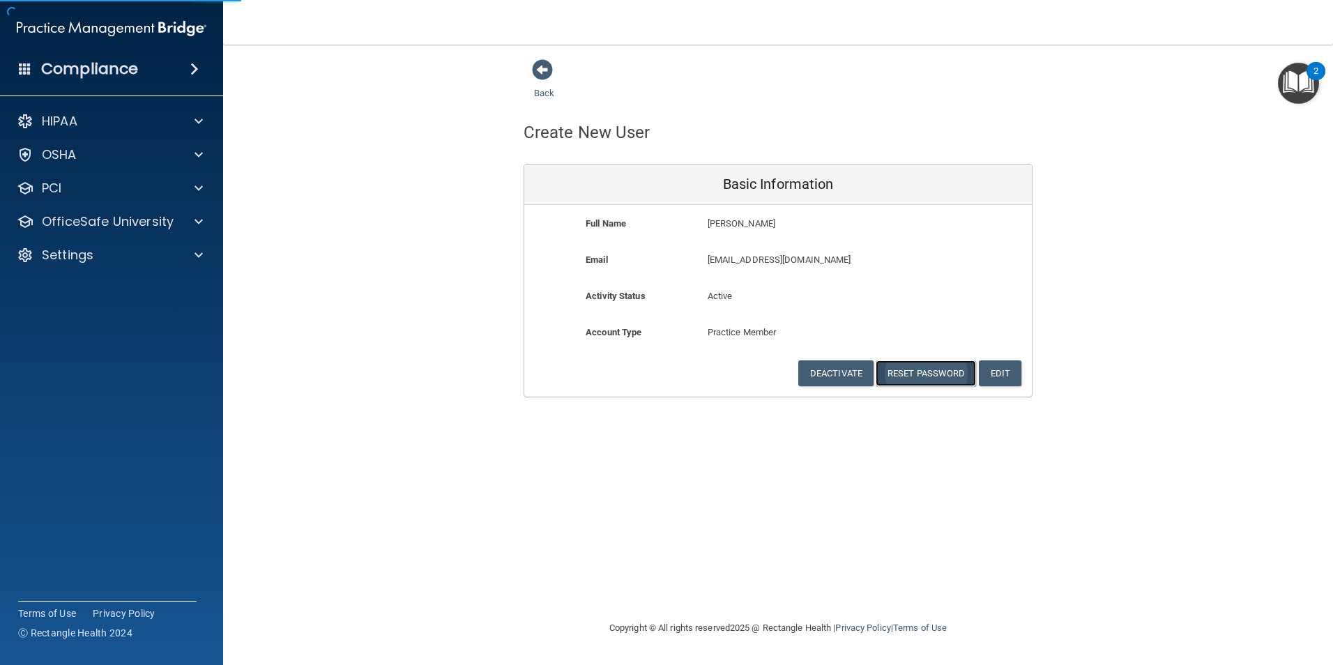
click at [951, 372] on button "Reset Password" at bounding box center [926, 374] width 100 height 26
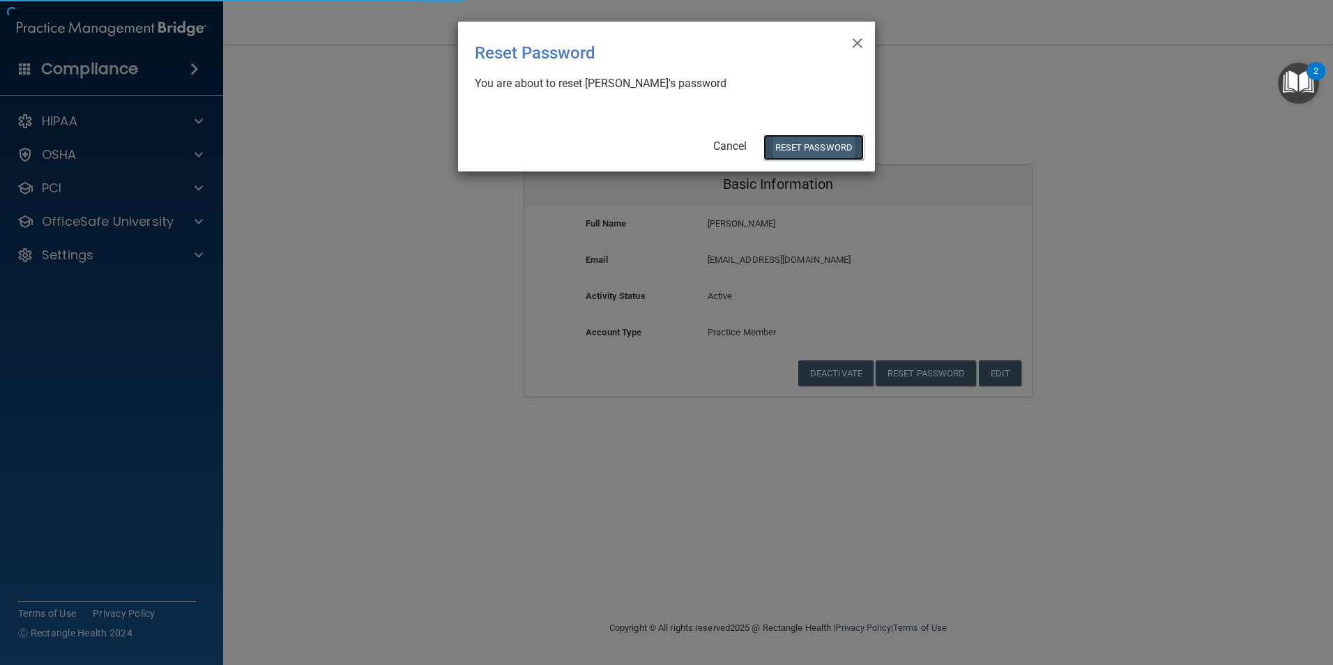
click at [817, 149] on button "Reset Password" at bounding box center [814, 148] width 100 height 26
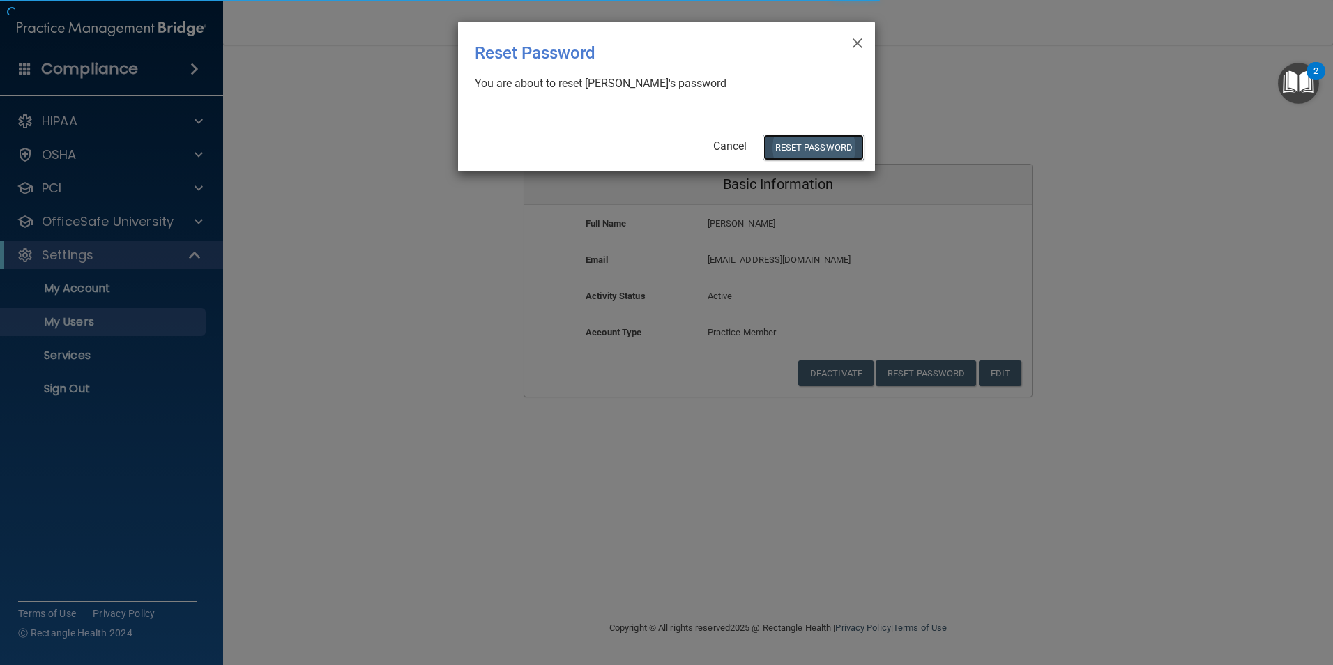
select select "20"
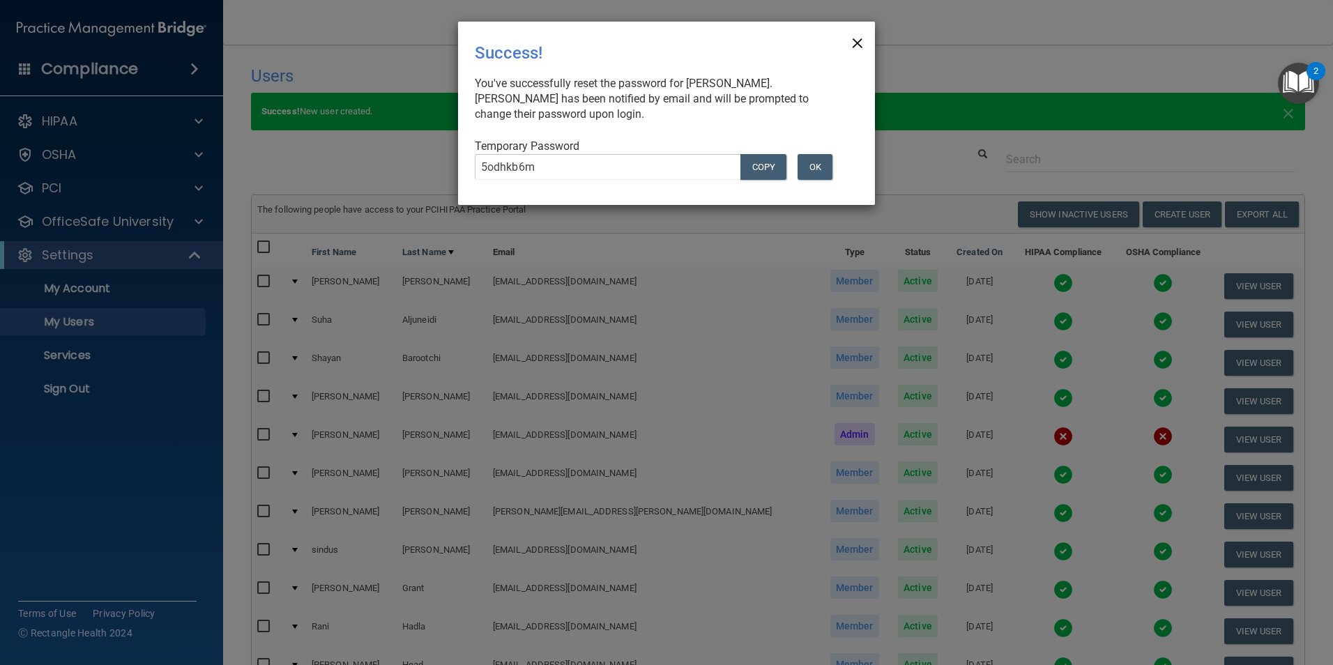
click at [860, 42] on span "×" at bounding box center [857, 41] width 13 height 28
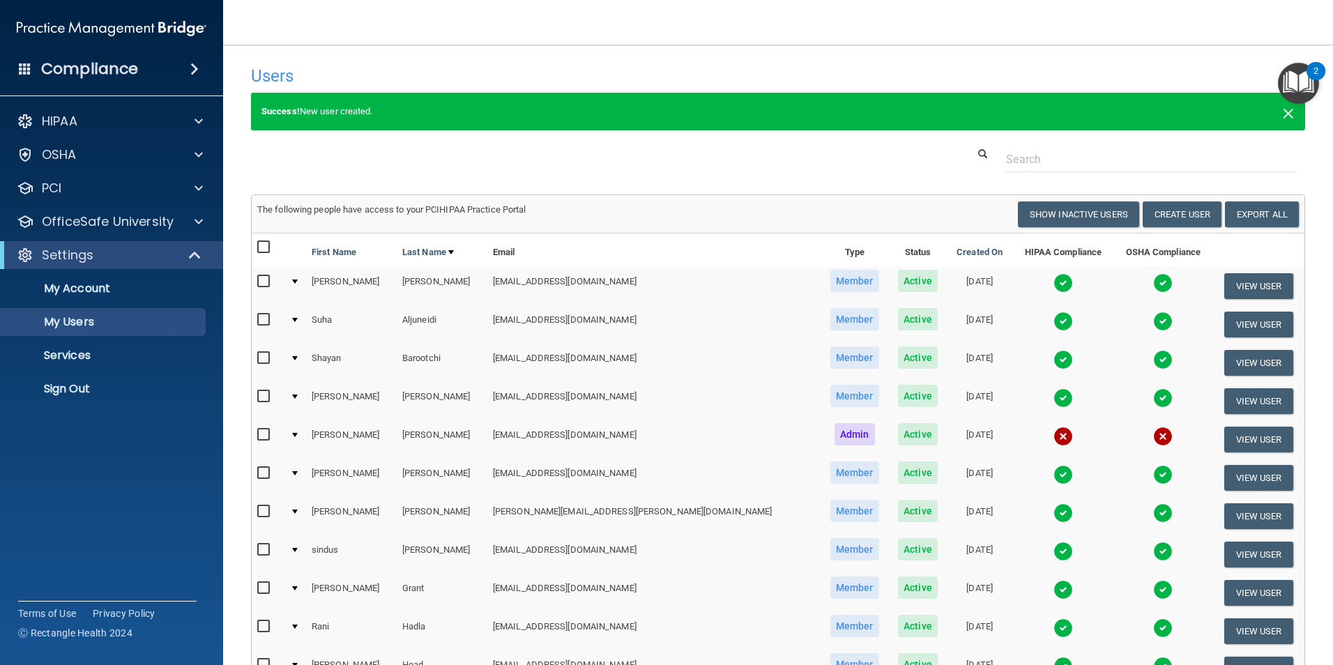
click at [1282, 112] on span "×" at bounding box center [1288, 112] width 13 height 28
select select "20"
